Goal: Task Accomplishment & Management: Manage account settings

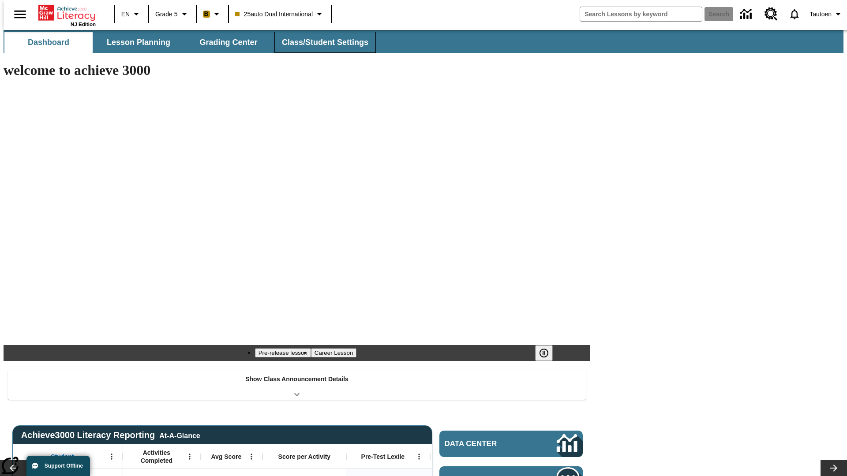
click at [320, 42] on span "Class/Student Settings" at bounding box center [325, 42] width 86 height 10
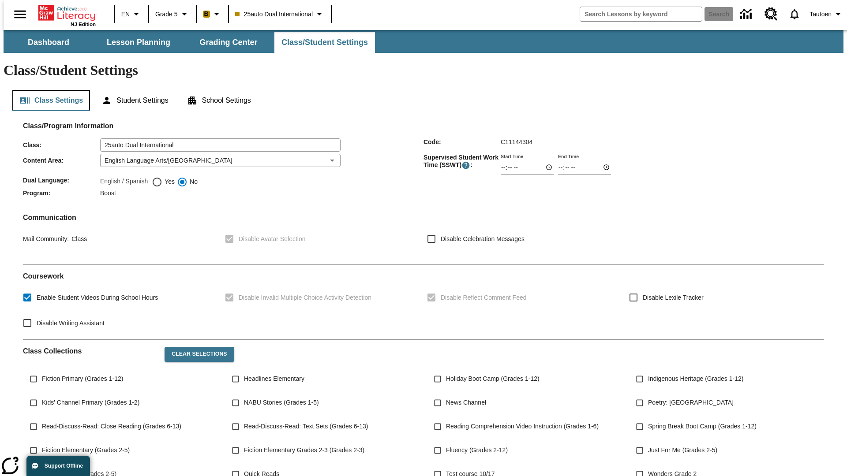
click at [48, 90] on button "Class Settings" at bounding box center [51, 100] width 78 height 21
click at [163, 177] on span "Yes" at bounding box center [168, 181] width 12 height 9
click at [162, 177] on input "Yes" at bounding box center [157, 182] width 11 height 11
radio input "true"
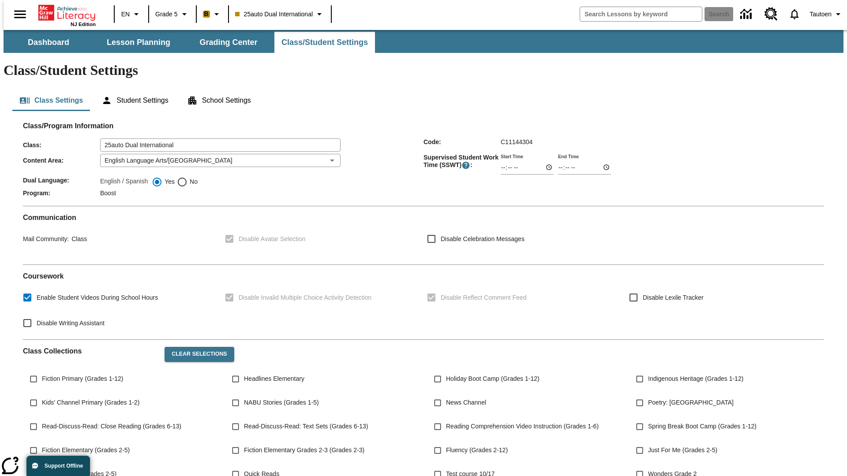
scroll to position [129, 0]
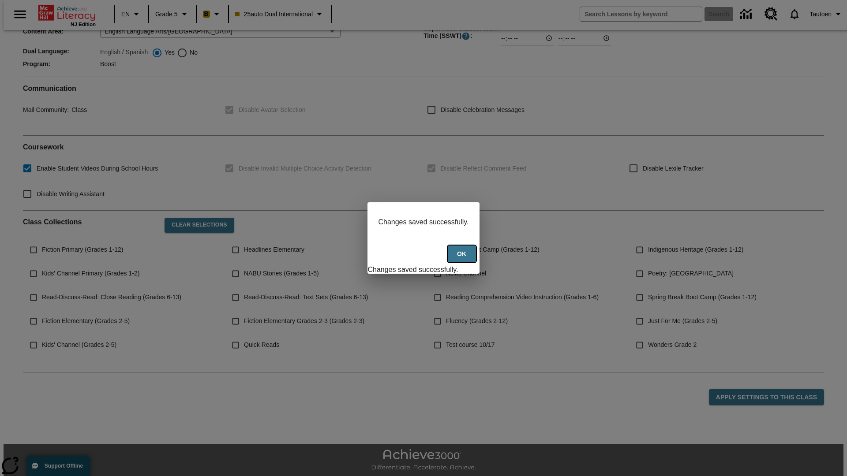
click at [463, 259] on button "Ok" at bounding box center [462, 254] width 28 height 17
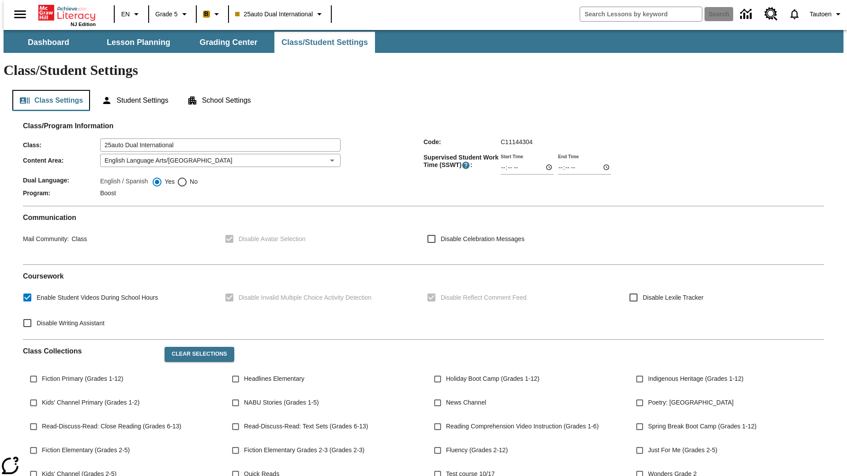
click at [48, 90] on button "Class Settings" at bounding box center [51, 100] width 78 height 21
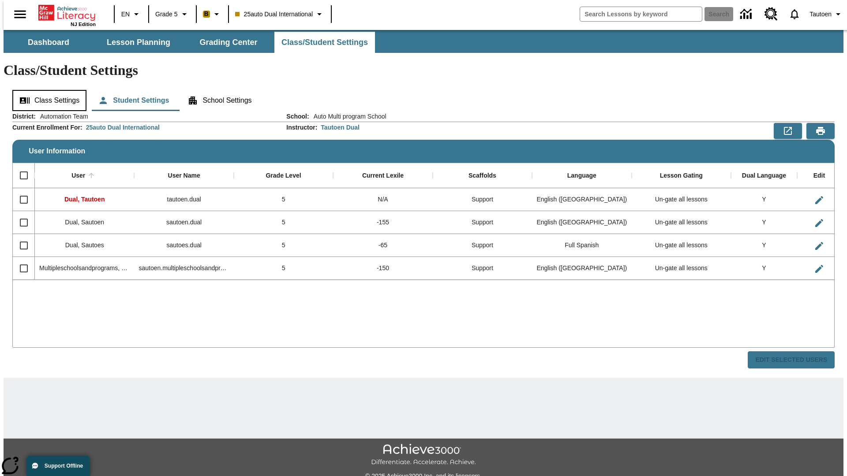
click at [46, 90] on button "Class Settings" at bounding box center [49, 100] width 74 height 21
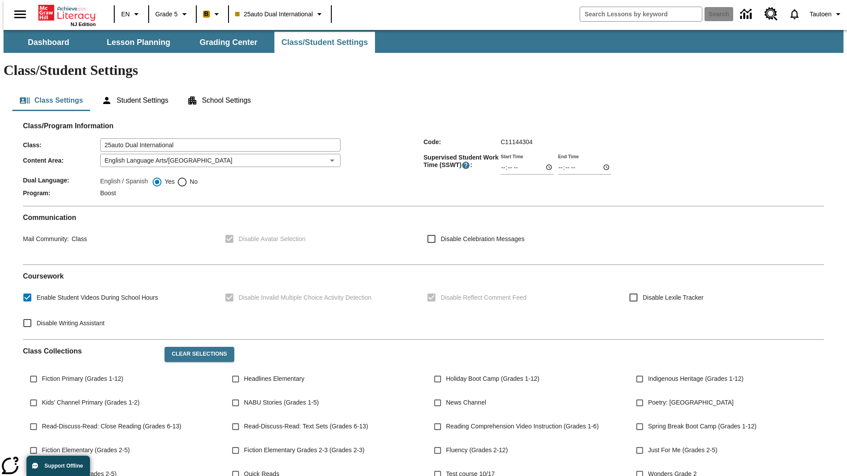
click at [187, 177] on span "No" at bounding box center [192, 181] width 10 height 9
click at [187, 177] on input "No" at bounding box center [182, 182] width 11 height 11
radio input "true"
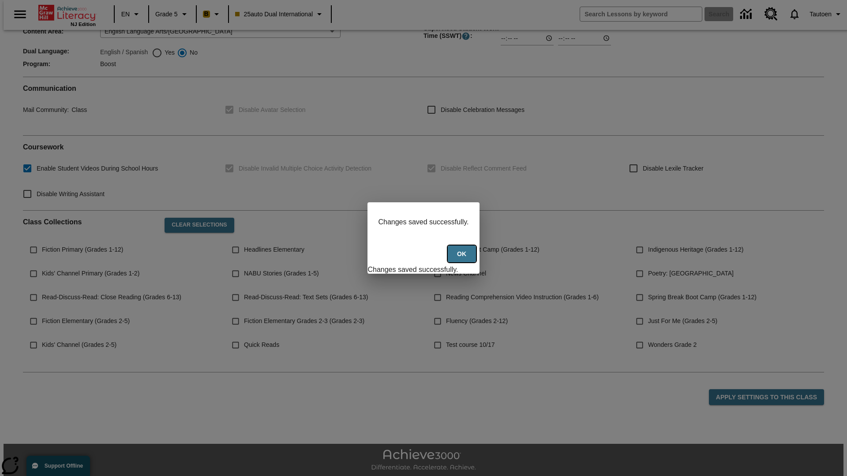
click at [463, 259] on button "Ok" at bounding box center [462, 254] width 28 height 17
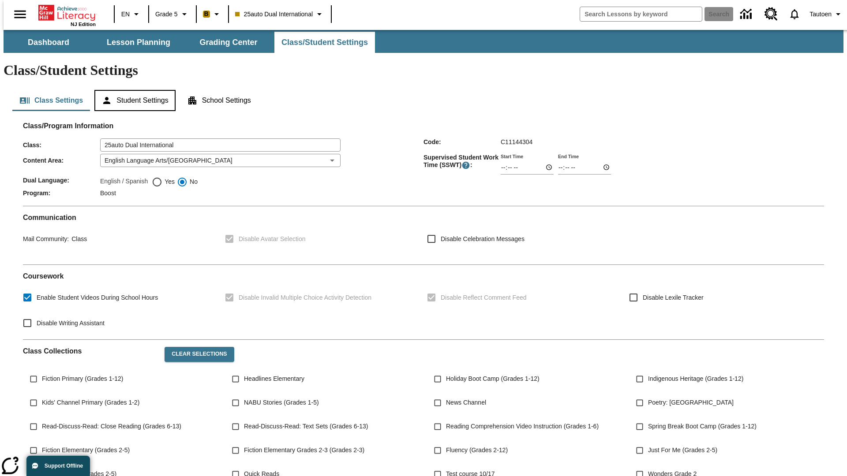
click at [133, 90] on button "Student Settings" at bounding box center [134, 100] width 81 height 21
